Goal: Task Accomplishment & Management: Manage account settings

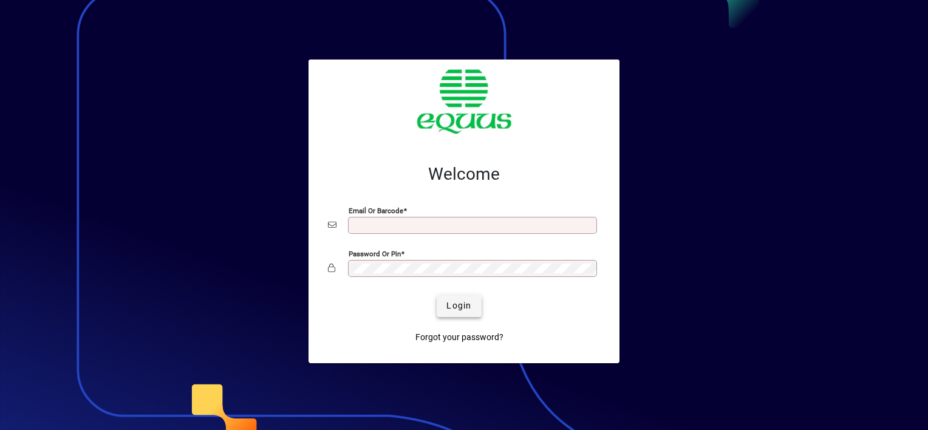
type input "**********"
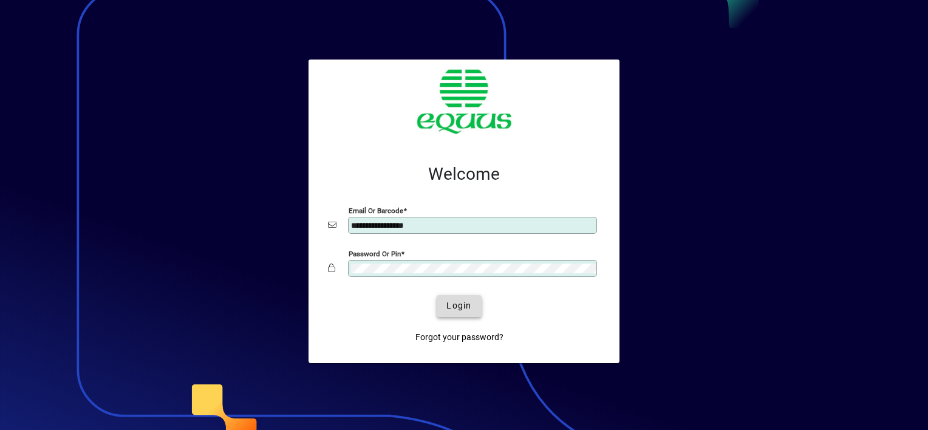
click at [452, 306] on span "Login" at bounding box center [458, 305] width 25 height 13
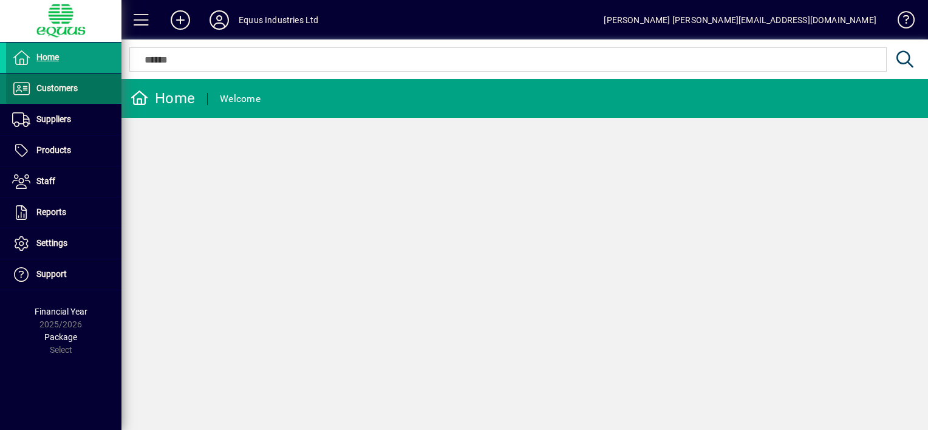
click at [63, 87] on span "Customers" at bounding box center [56, 88] width 41 height 10
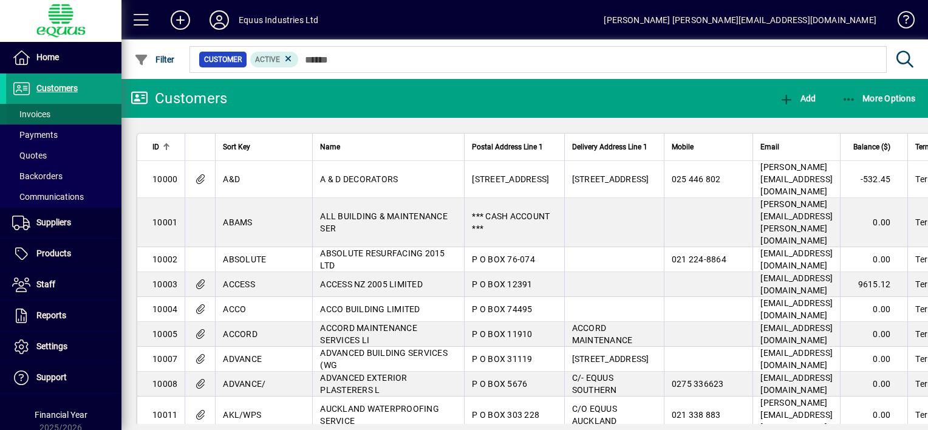
click at [51, 111] on span at bounding box center [63, 114] width 115 height 29
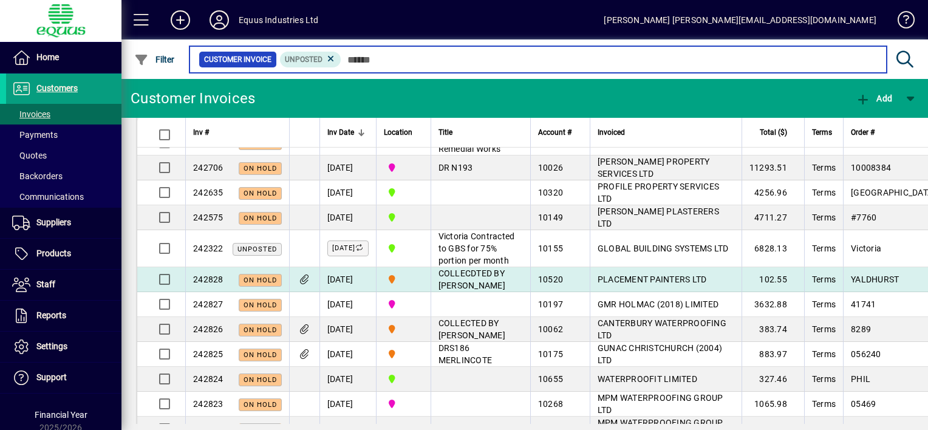
scroll to position [243, 0]
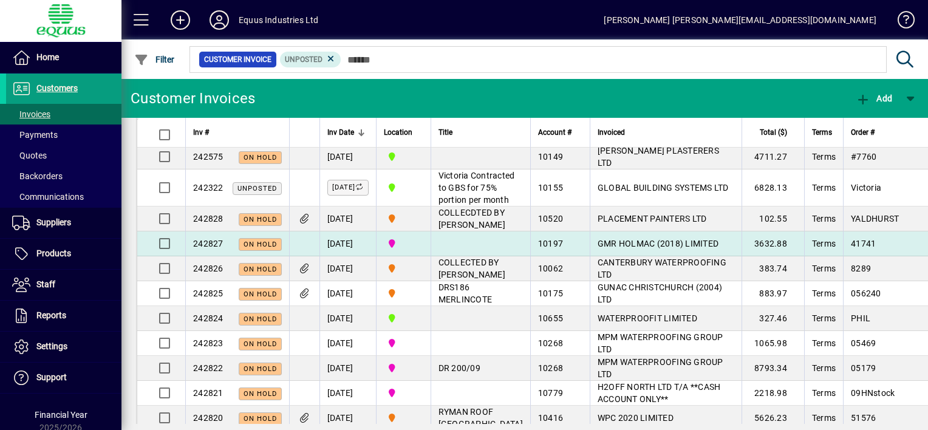
click at [598, 248] on span "GMR HOLMAC (2018) LIMITED" at bounding box center [658, 244] width 121 height 10
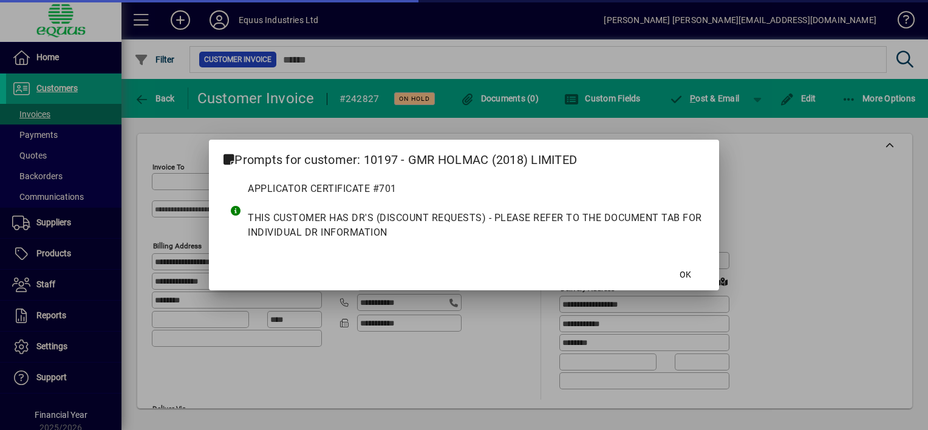
type input "**********"
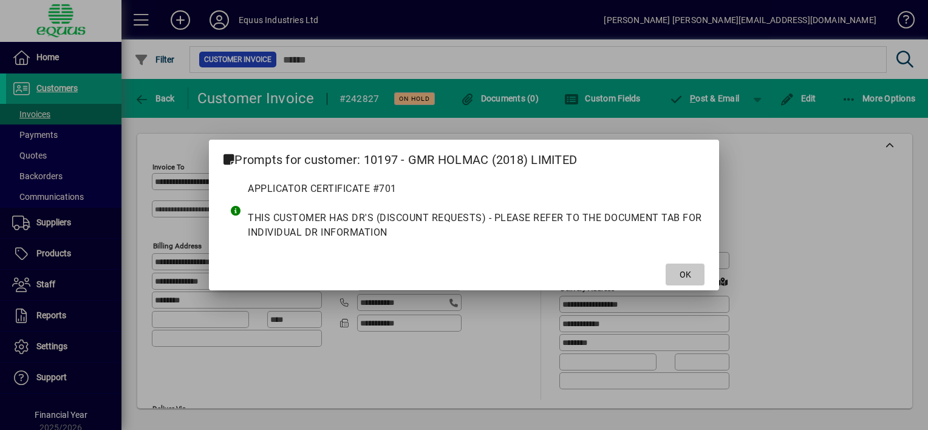
click at [687, 271] on span "OK" at bounding box center [686, 274] width 12 height 13
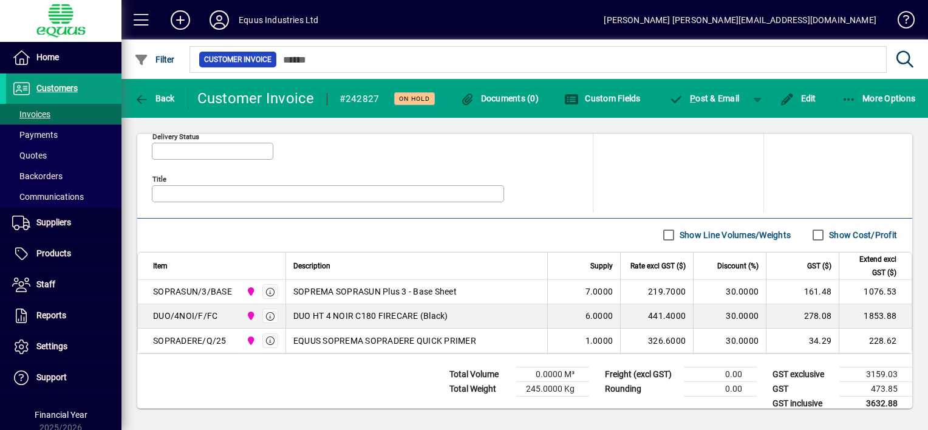
scroll to position [607, 0]
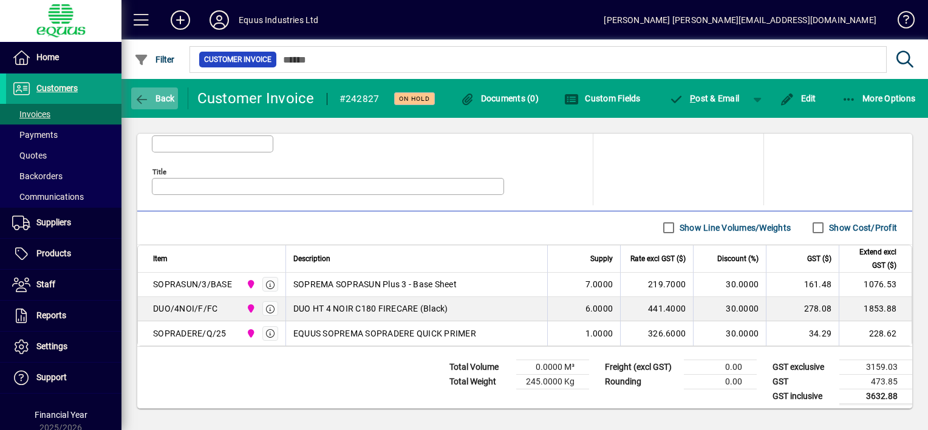
click at [141, 98] on icon "button" at bounding box center [141, 100] width 15 height 12
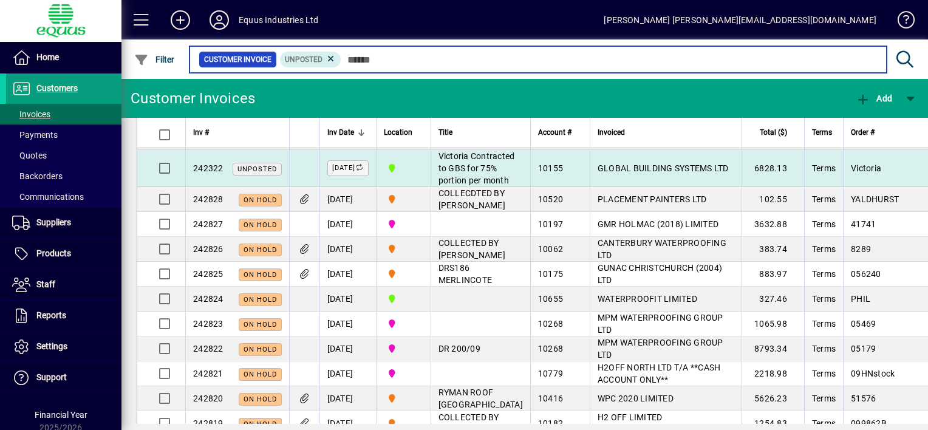
scroll to position [243, 0]
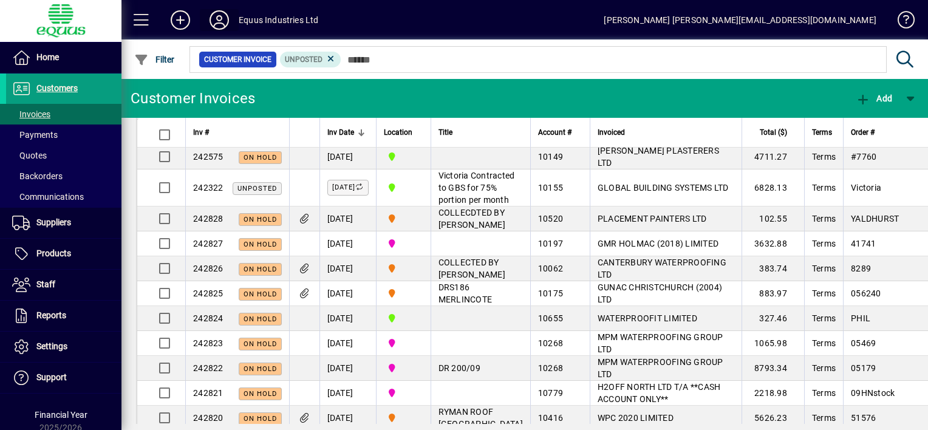
click at [224, 19] on icon at bounding box center [219, 19] width 24 height 19
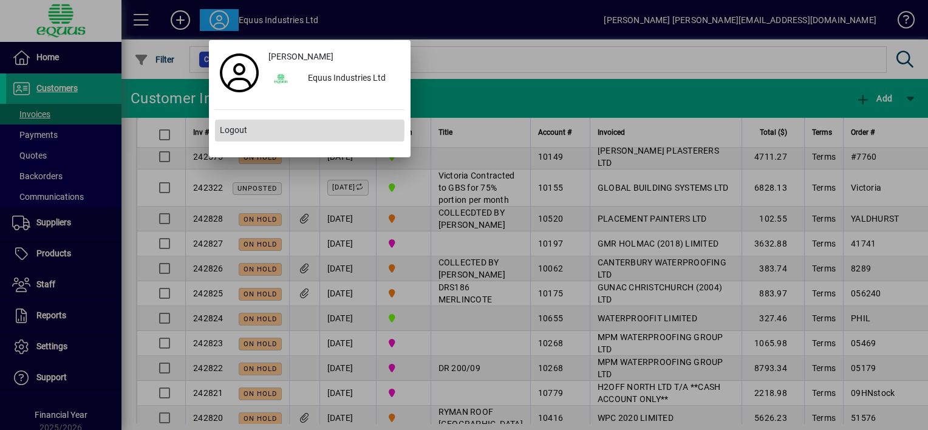
click at [237, 128] on span "Logout" at bounding box center [233, 130] width 27 height 13
